Goal: Find specific page/section: Find specific page/section

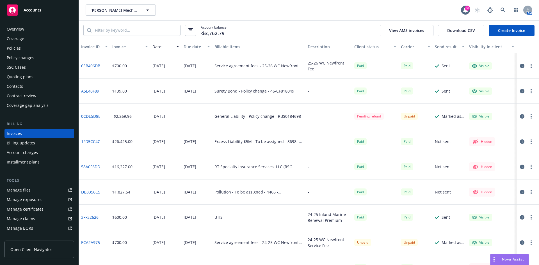
click at [100, 12] on span "[PERSON_NAME] Mechanical, Inc." at bounding box center [114, 10] width 49 height 6
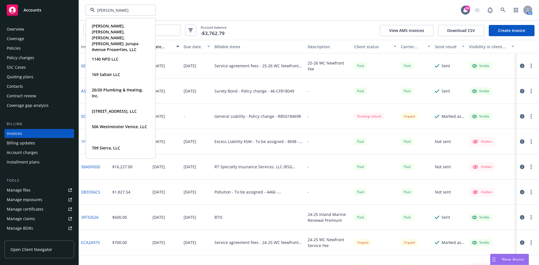
type input "[PERSON_NAME]"
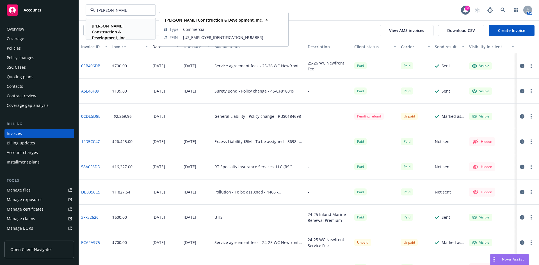
click at [106, 29] on strong "[PERSON_NAME] Construction & Development, Inc." at bounding box center [109, 31] width 35 height 17
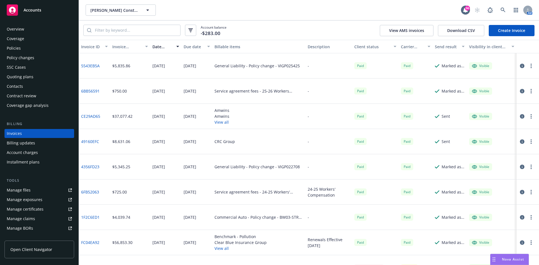
click at [28, 29] on div "Overview" at bounding box center [39, 29] width 65 height 9
